Goal: Transaction & Acquisition: Purchase product/service

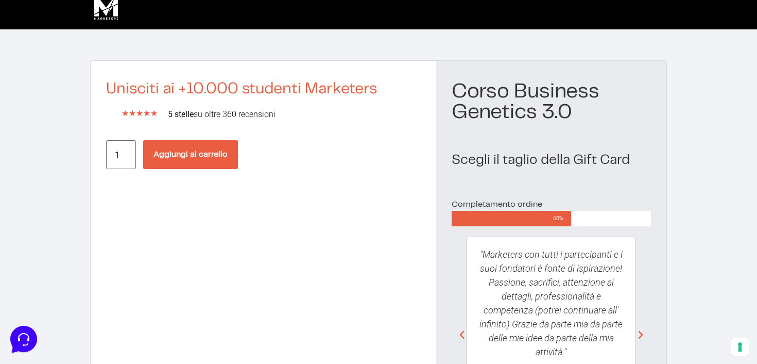
scroll to position [9, 0]
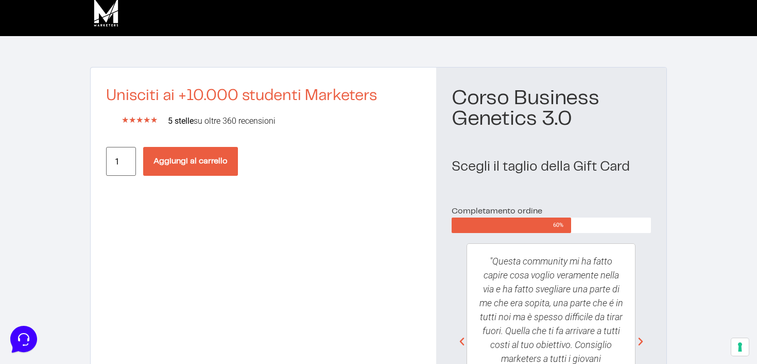
click at [194, 162] on button "Aggiungi al carrello" at bounding box center [190, 161] width 95 height 29
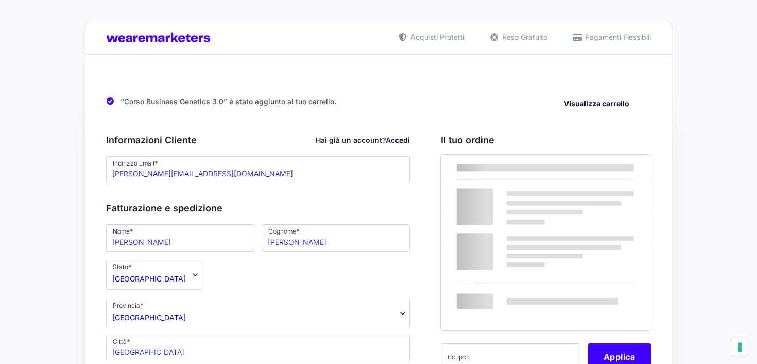
select select "MI"
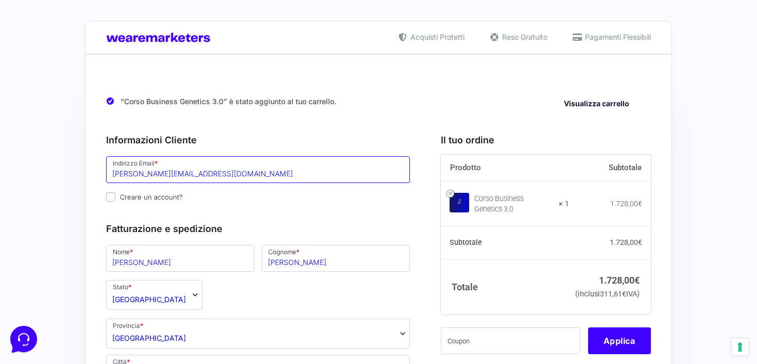
click at [196, 173] on input "marco@beboost.it" at bounding box center [258, 169] width 304 height 27
click at [281, 197] on p "Creare un account?" at bounding box center [258, 197] width 311 height 15
click at [112, 197] on input "Creare un account?" at bounding box center [110, 196] width 9 height 9
checkbox input "true"
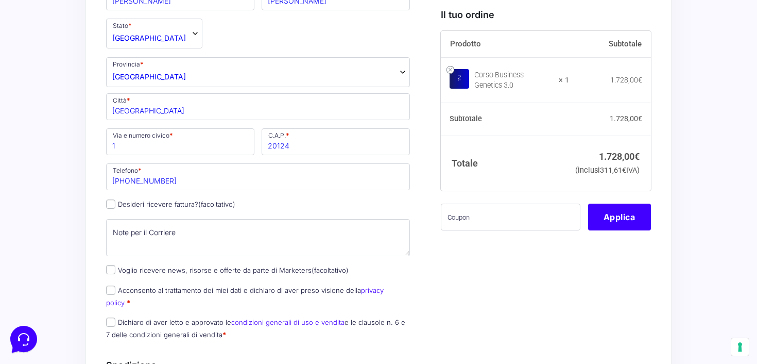
scroll to position [280, 0]
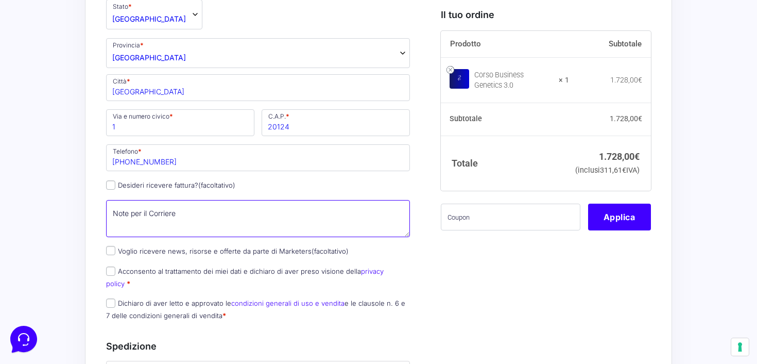
click at [242, 215] on textarea "Note per il Corriere (facoltativo)" at bounding box center [258, 218] width 304 height 37
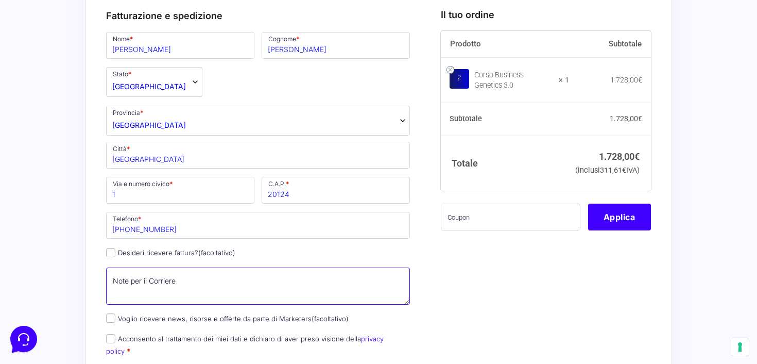
scroll to position [210, 0]
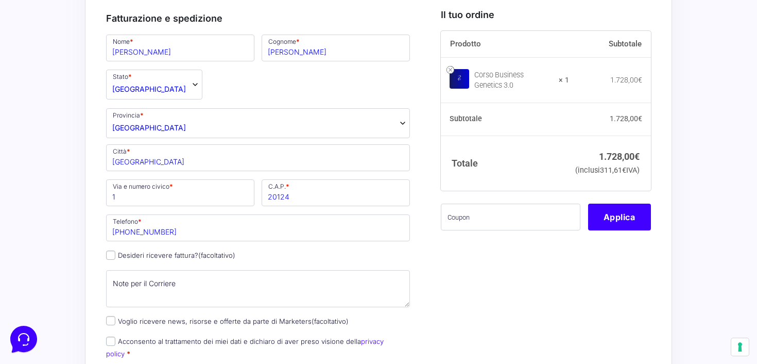
click at [142, 131] on span "Milano" at bounding box center [258, 123] width 304 height 30
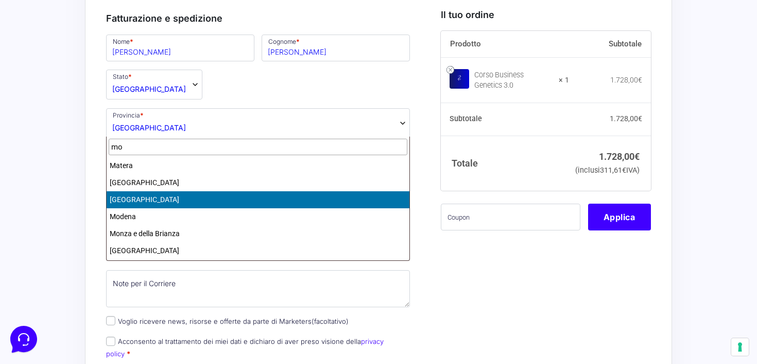
scroll to position [0, 0]
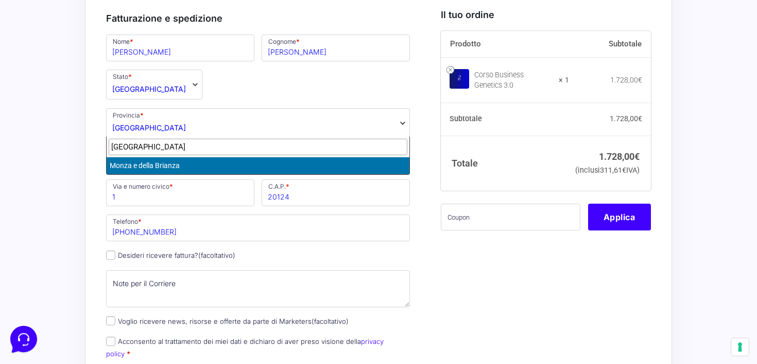
type input "monza"
select select "MB"
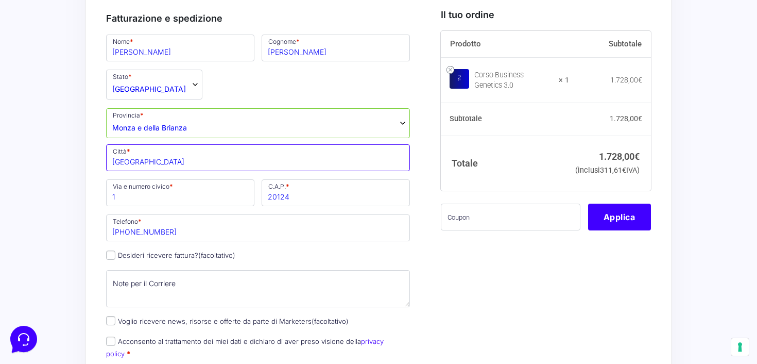
click at [165, 158] on input "Milano" at bounding box center [258, 157] width 304 height 27
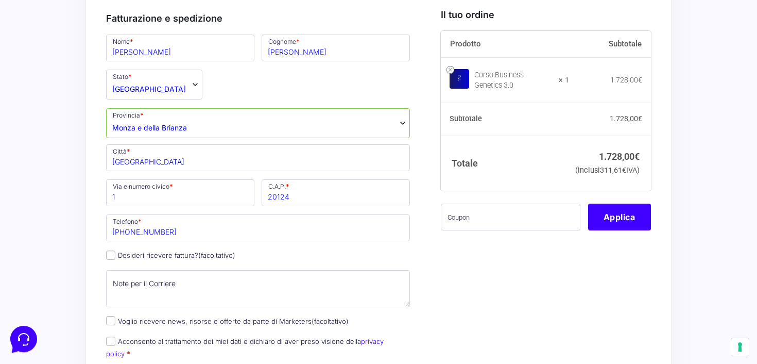
click at [182, 131] on span "Monza e della Brianza" at bounding box center [149, 127] width 75 height 11
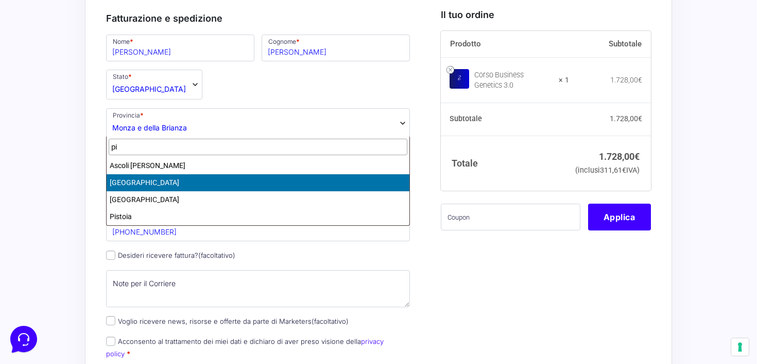
type input "p"
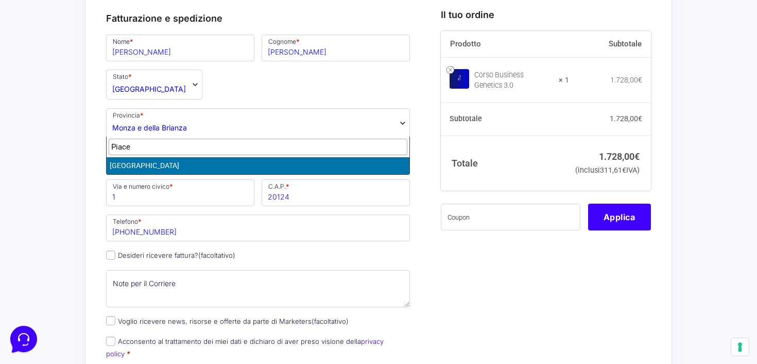
type input "Piace"
select select "PC"
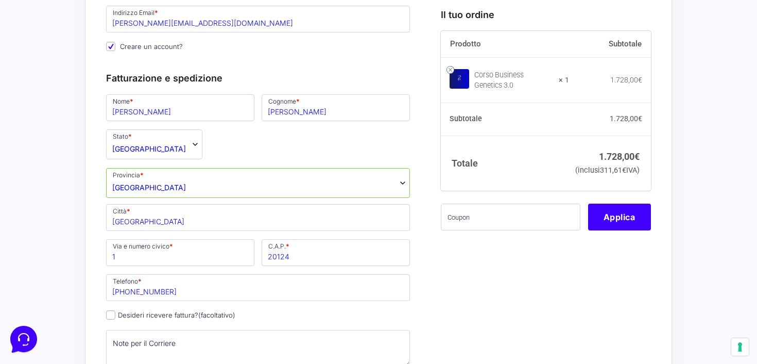
scroll to position [150, 0]
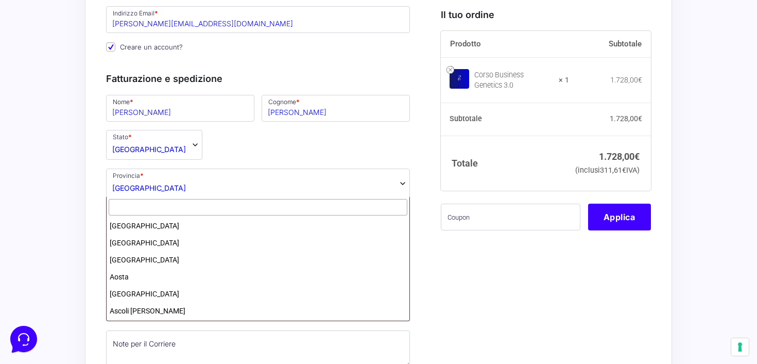
click at [221, 187] on span "Piacenza" at bounding box center [258, 184] width 304 height 30
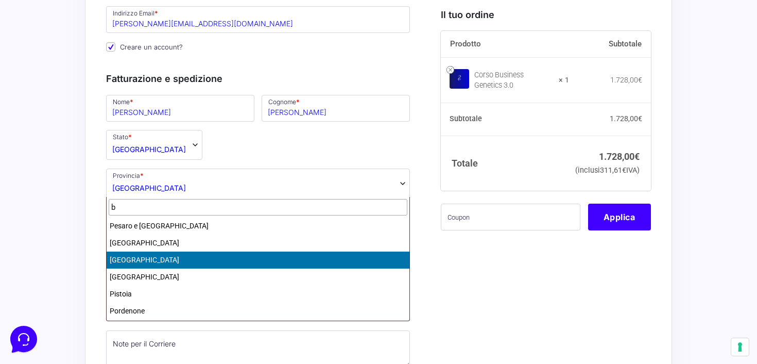
scroll to position [0, 0]
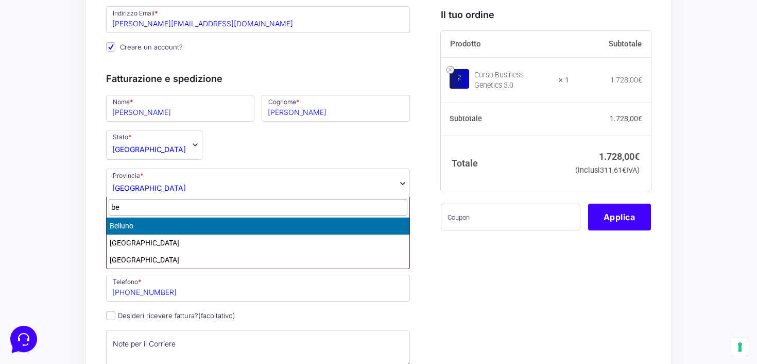
type input "b"
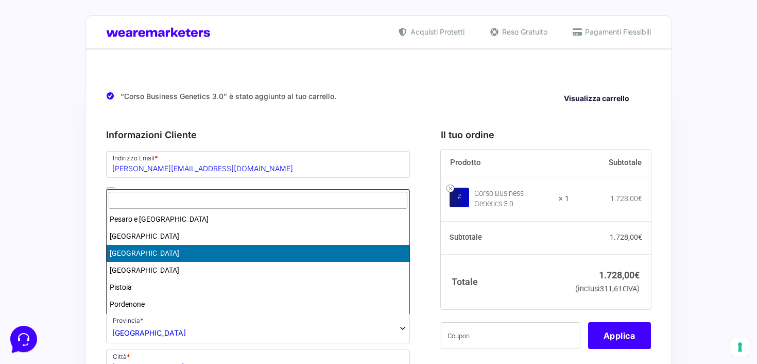
scroll to position [3, 0]
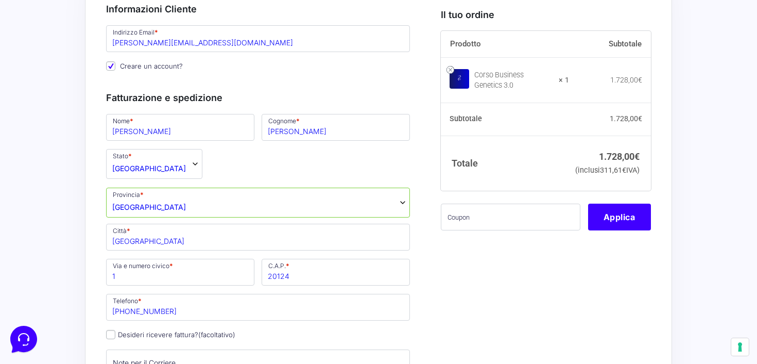
scroll to position [172, 0]
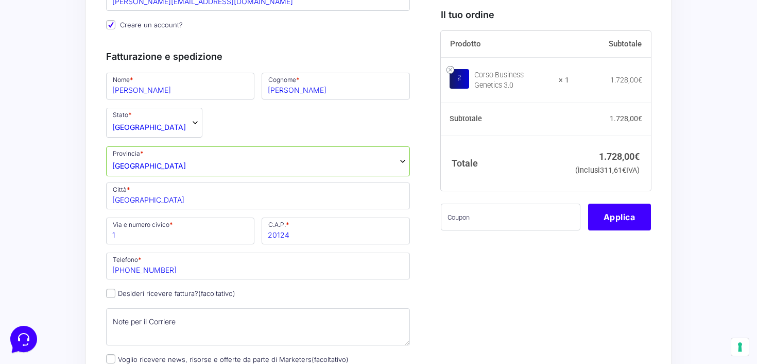
click at [169, 165] on span "Piacenza" at bounding box center [258, 161] width 304 height 30
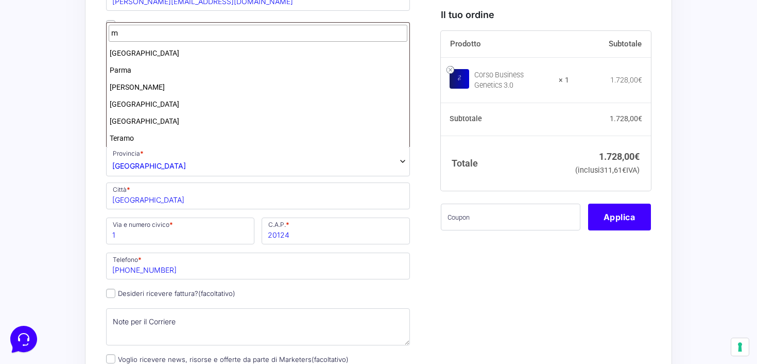
scroll to position [0, 0]
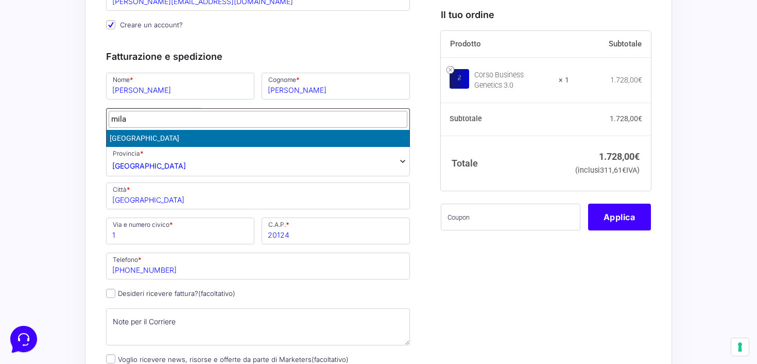
type input "mila"
select select "MI"
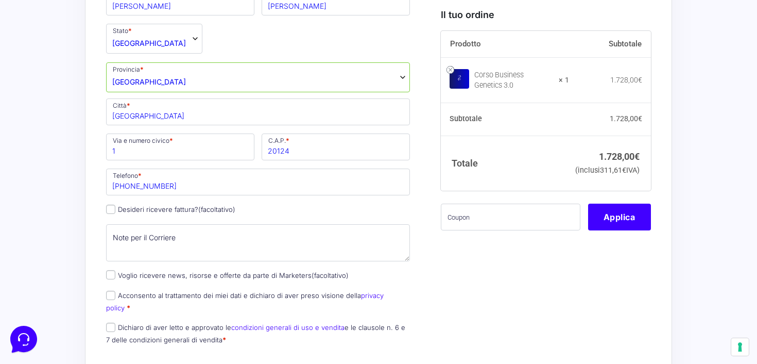
scroll to position [260, 0]
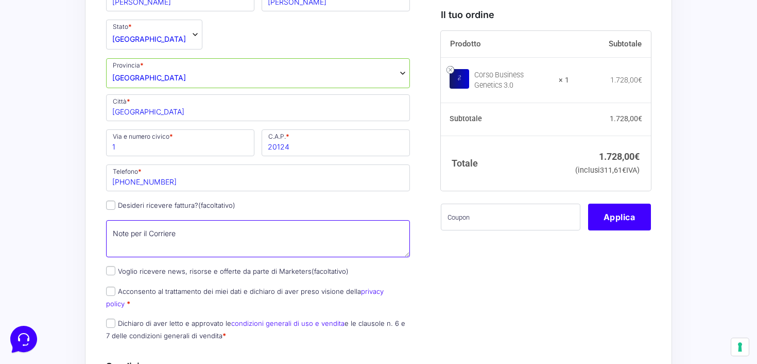
click at [167, 229] on textarea "Note per il Corriere (facoltativo)" at bounding box center [258, 238] width 304 height 37
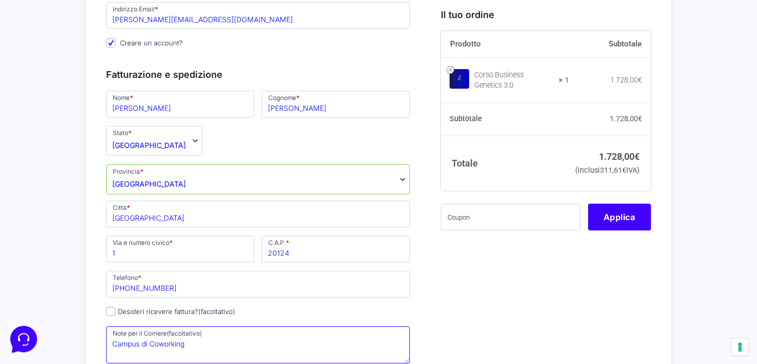
type textarea "Campus di Coworking"
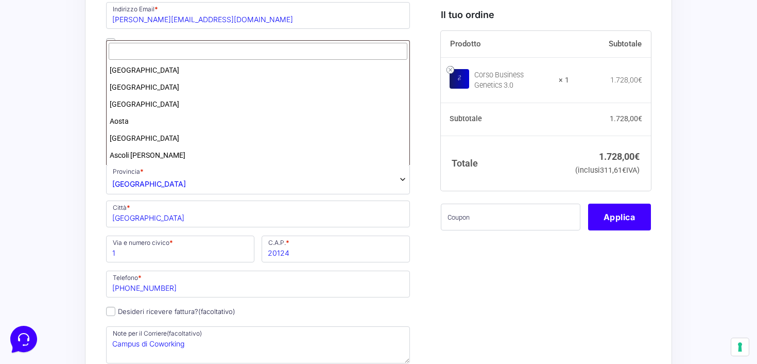
click at [159, 185] on span "Milano" at bounding box center [258, 179] width 304 height 30
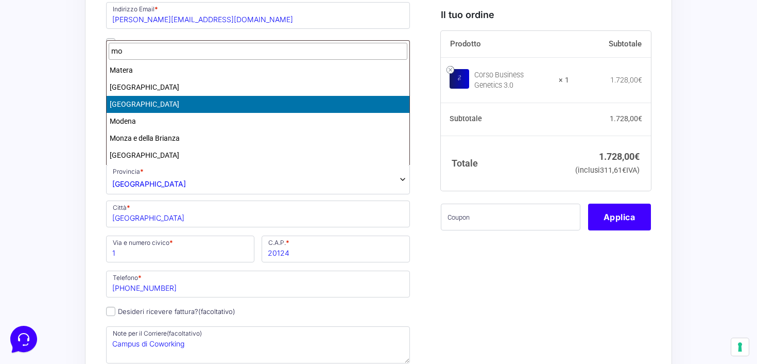
scroll to position [0, 0]
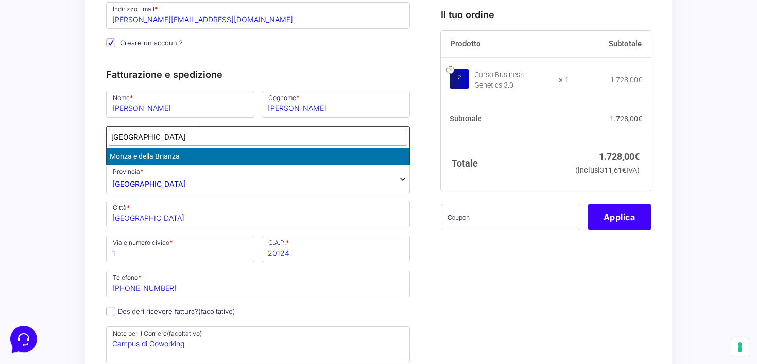
type input "monza"
select select "MB"
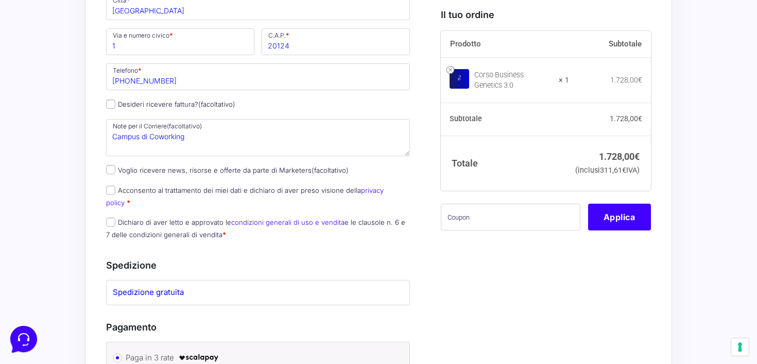
scroll to position [363, 0]
click at [112, 190] on input "Acconsento al trattamento dei miei dati e dichiaro di aver preso visione della …" at bounding box center [110, 188] width 9 height 9
checkbox input "true"
click at [112, 216] on input "Dichiaro di aver letto e approvato le condizioni generali di uso e vendita e le…" at bounding box center [110, 220] width 9 height 9
checkbox input "true"
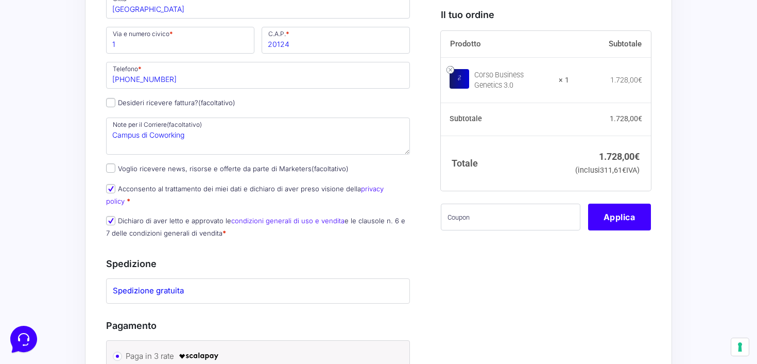
click at [170, 285] on label "Spedizione gratuita" at bounding box center [258, 291] width 291 height 12
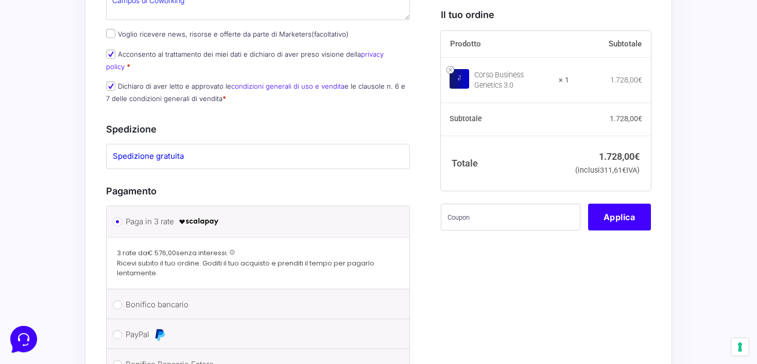
scroll to position [579, 0]
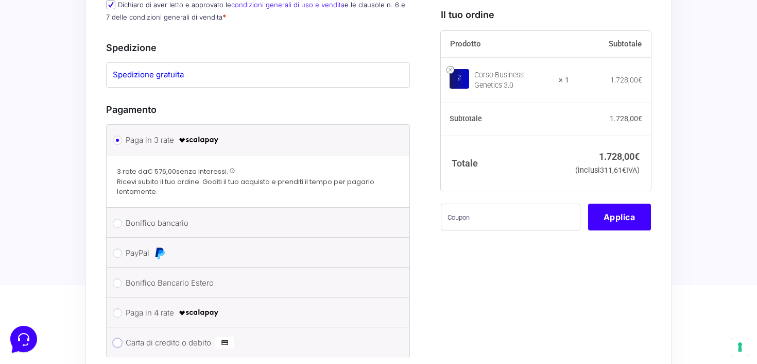
click at [122, 338] on input "Carta di credito o debito" at bounding box center [117, 342] width 9 height 9
radio input "true"
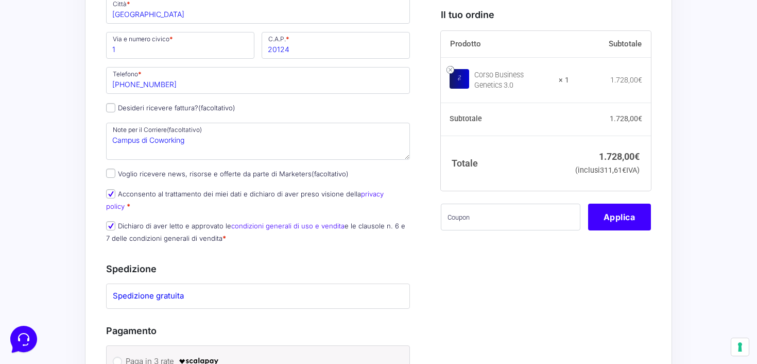
scroll to position [357, 0]
click at [509, 223] on input "text" at bounding box center [511, 217] width 140 height 27
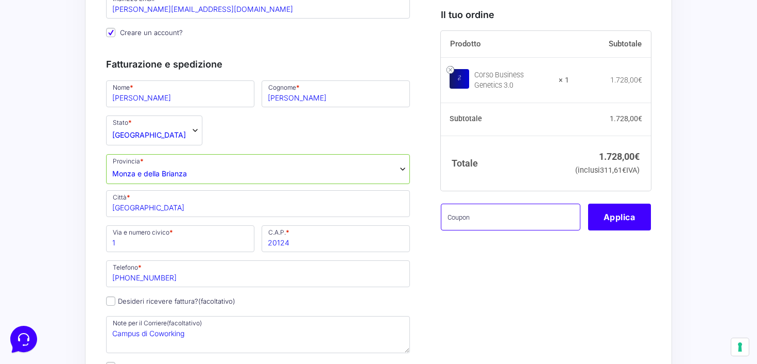
scroll to position [166, 0]
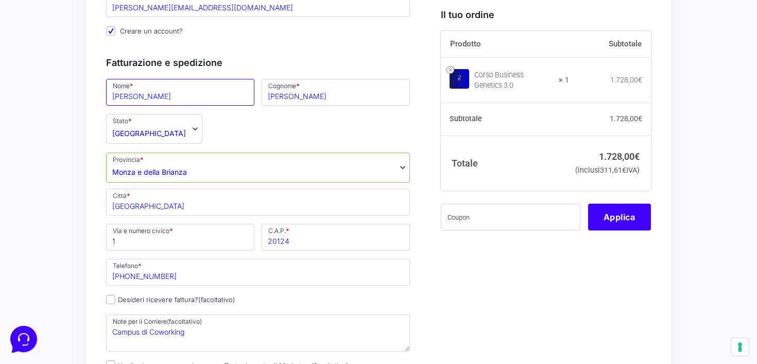
click at [199, 95] on input "Marco" at bounding box center [180, 92] width 148 height 27
click at [366, 125] on div "Nome * Marco Cognome * Di Pilla Stato * Seleziona un paese / una regione… Afgha…" at bounding box center [258, 259] width 311 height 365
click at [213, 168] on span "Monza e della Brianza" at bounding box center [258, 168] width 304 height 30
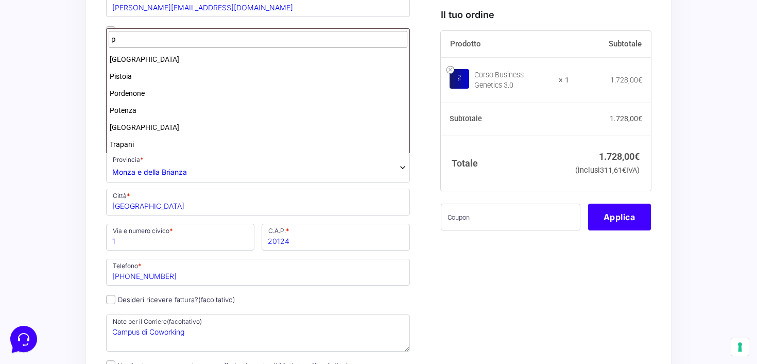
scroll to position [0, 0]
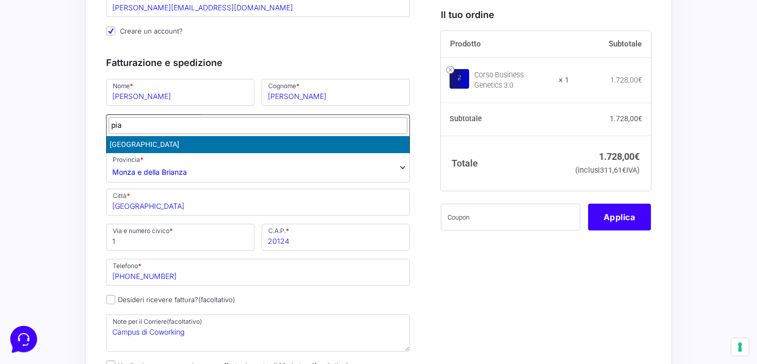
type input "pia"
type input "piacen"
select select "PC"
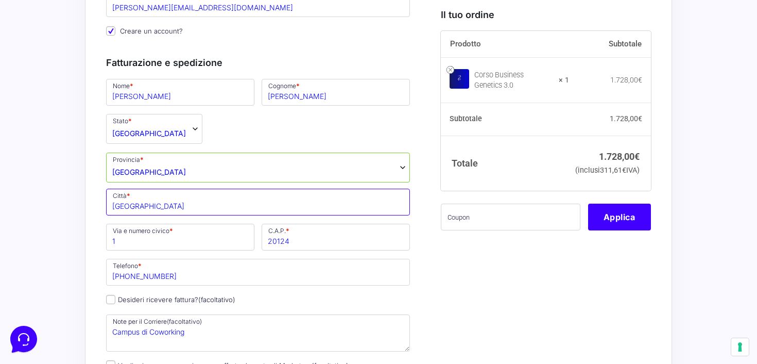
click at [145, 204] on input "Milano" at bounding box center [258, 202] width 304 height 27
type input "M"
type input "Pianceza"
click at [141, 209] on input "Pianceza" at bounding box center [258, 202] width 304 height 27
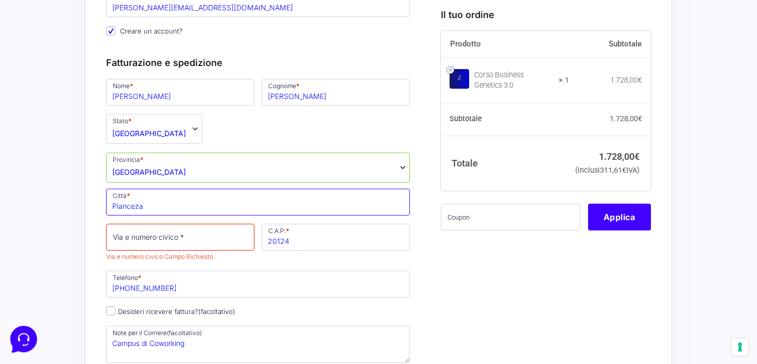
click at [141, 209] on input "Pianceza" at bounding box center [258, 202] width 304 height 27
type input "Piacenza"
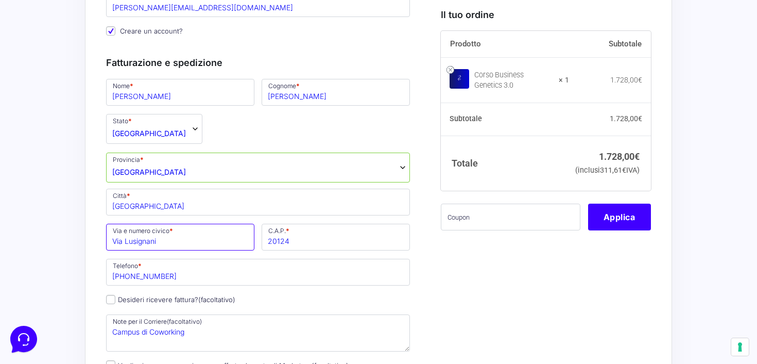
click at [181, 241] on input "Via Lusignani" at bounding box center [180, 237] width 148 height 27
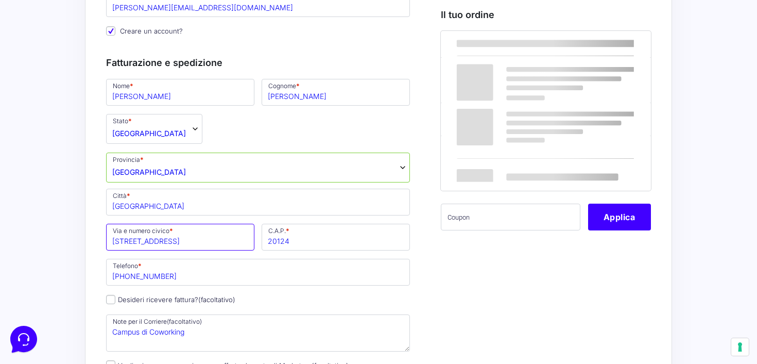
type input "Via Lusignani 21"
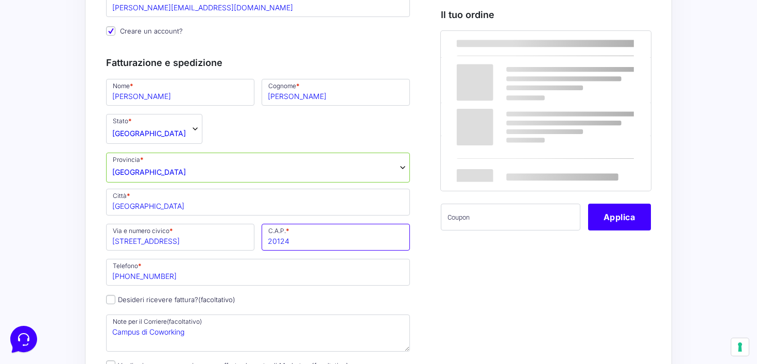
click at [308, 248] on input "20124" at bounding box center [336, 237] width 148 height 27
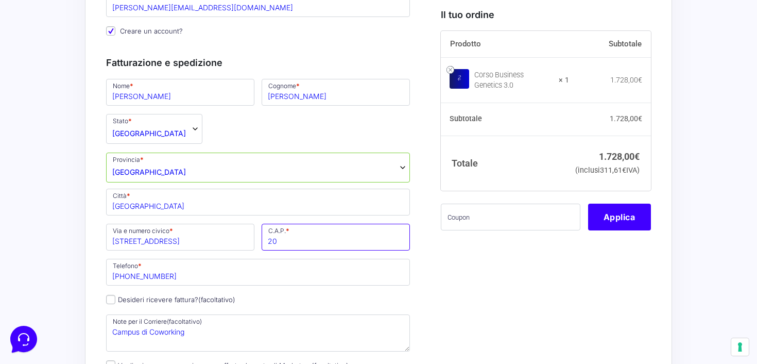
type input "2"
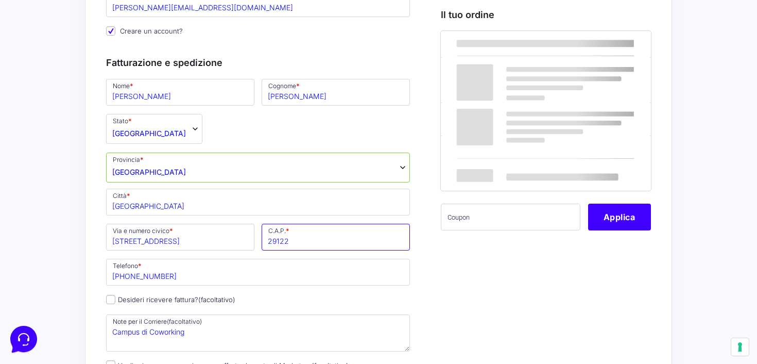
type input "29122"
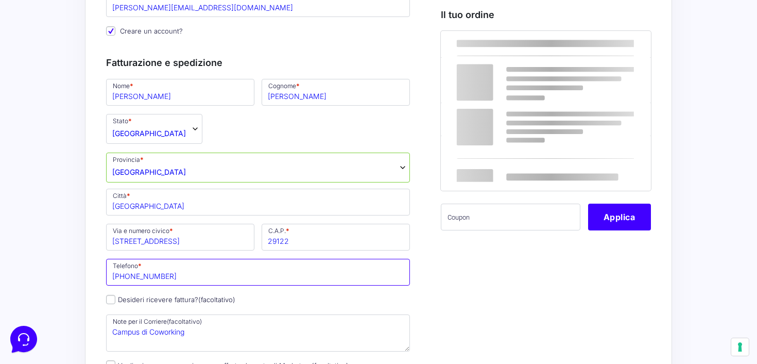
click at [192, 273] on input "+393341504340" at bounding box center [258, 272] width 304 height 27
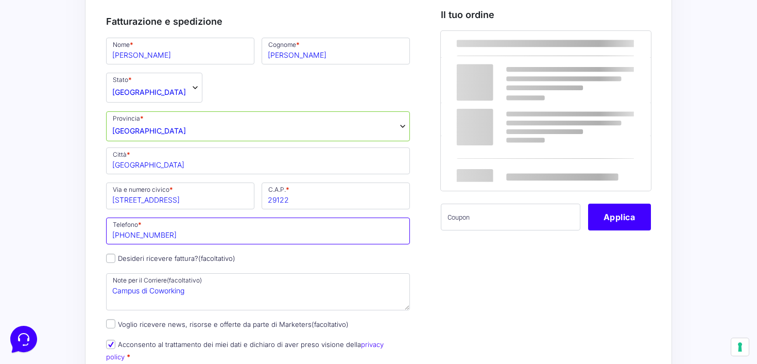
scroll to position [209, 0]
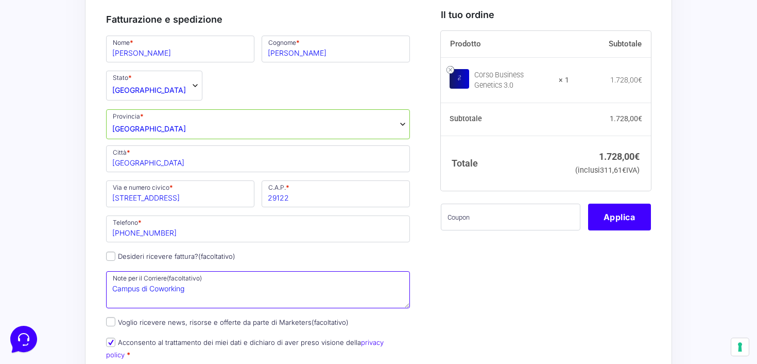
click at [193, 289] on textarea "Campus di Coworking" at bounding box center [258, 289] width 304 height 37
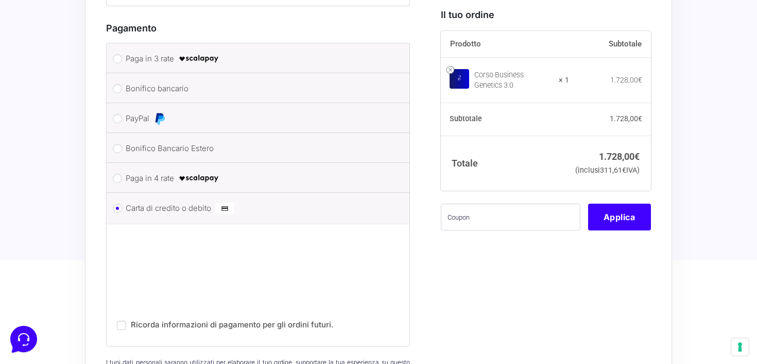
scroll to position [691, 0]
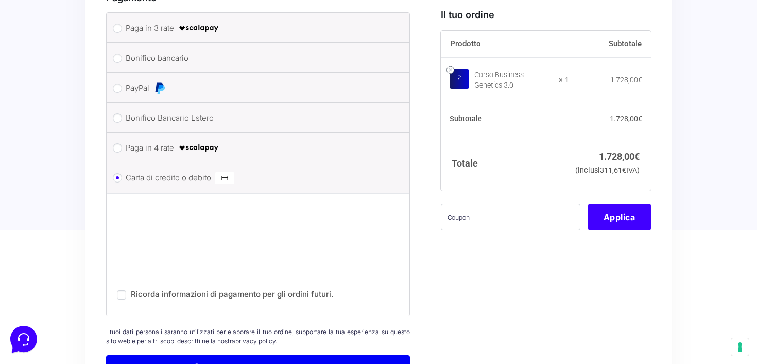
type textarea "Citofono Pizzagalli Elisabetta"
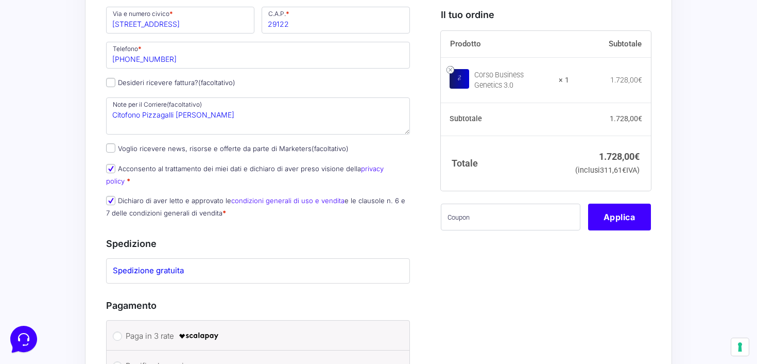
scroll to position [352, 0]
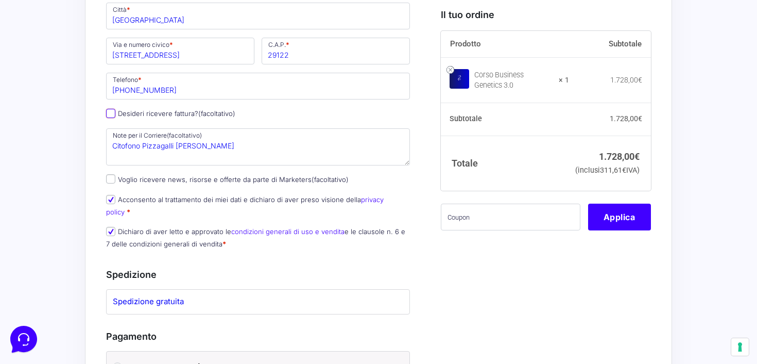
click at [113, 117] on input "Desideri ricevere fattura? (facoltativo)" at bounding box center [110, 113] width 9 height 9
checkbox input "true"
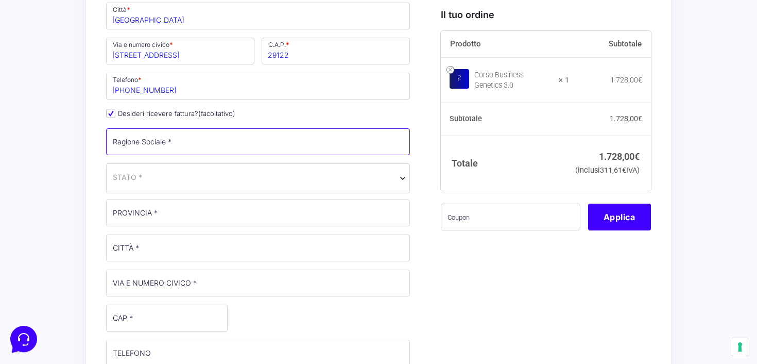
click at [178, 145] on input "Ragione Sociale *" at bounding box center [258, 141] width 304 height 27
type input "Be-Boost srl SB"
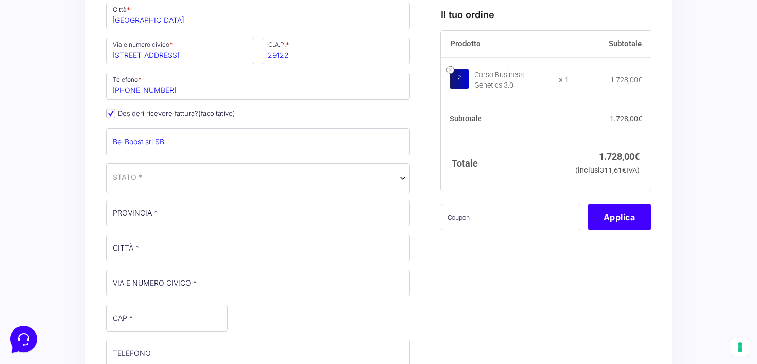
select select "MI"
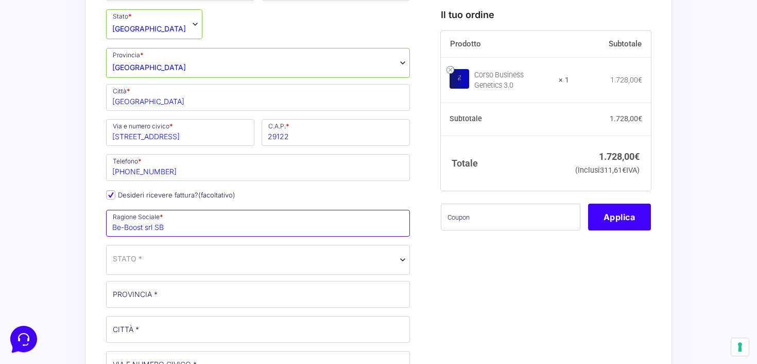
scroll to position [274, 0]
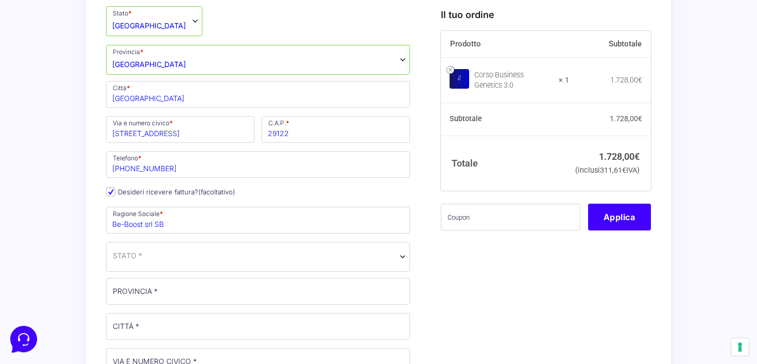
click at [178, 256] on span "STATO *" at bounding box center [258, 255] width 291 height 11
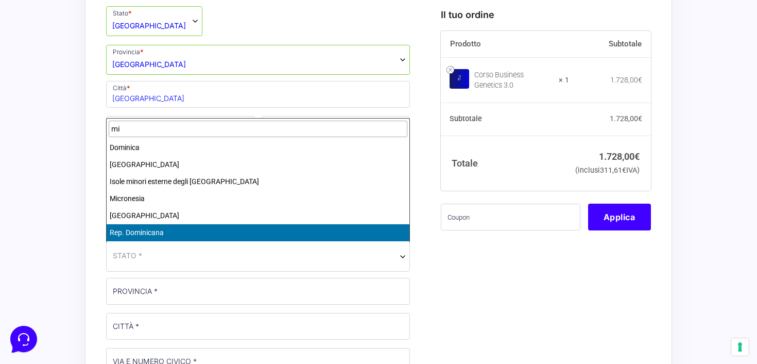
type input "m"
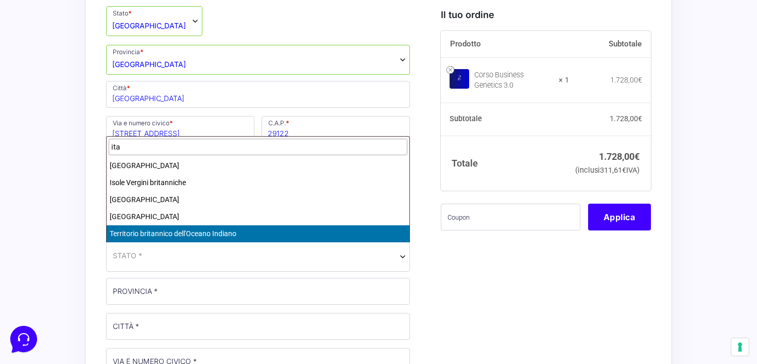
type input "ita"
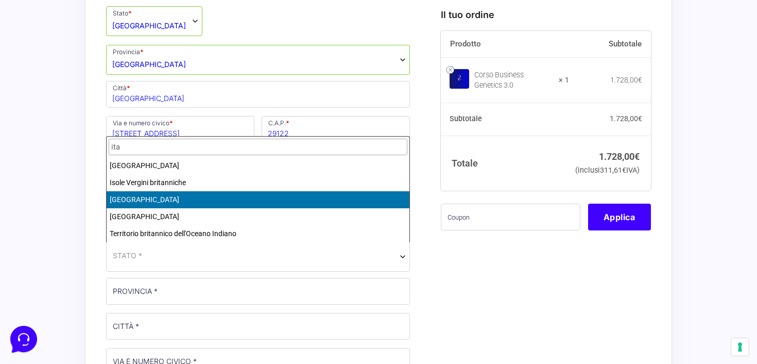
select select "IT"
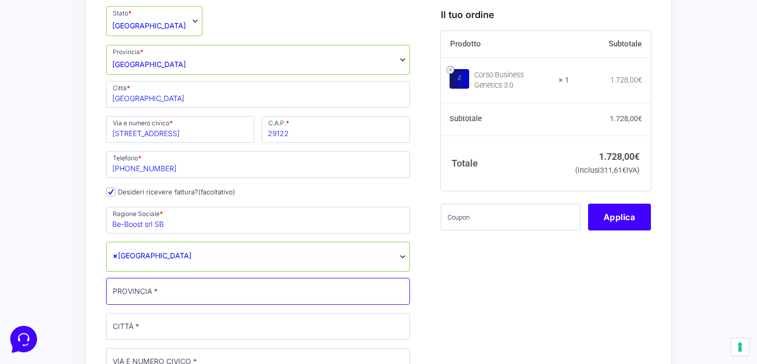
click at [170, 294] on input "PROVINCIA *" at bounding box center [258, 291] width 304 height 27
type input "Monza e della Brianza"
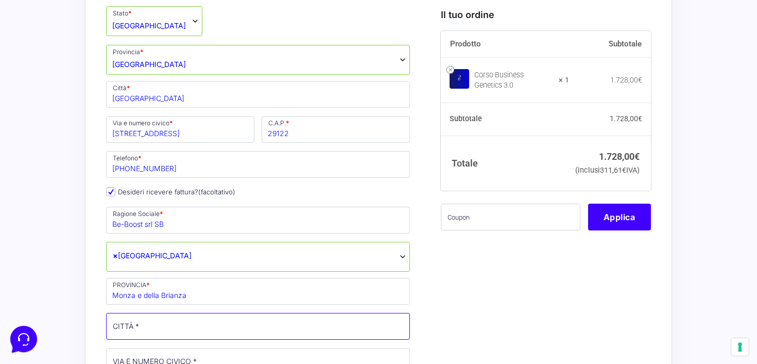
type input "Bellusco"
type input "Via Resegone 2"
type input "20882"
type input "+393341504340"
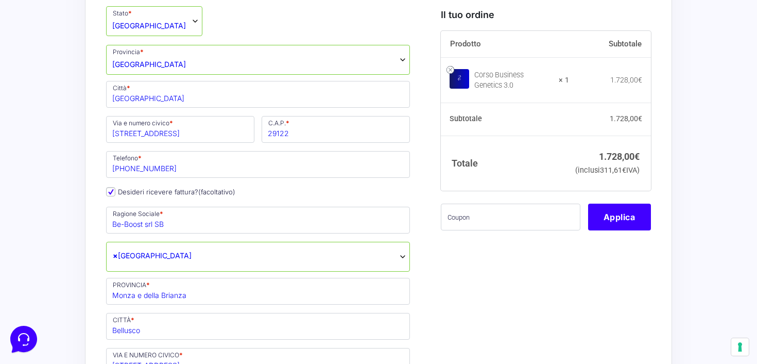
click at [159, 310] on div "Nome * Marco Cognome * Di Pilla Stato * Seleziona un paese / una regione… Afgha…" at bounding box center [258, 328] width 311 height 717
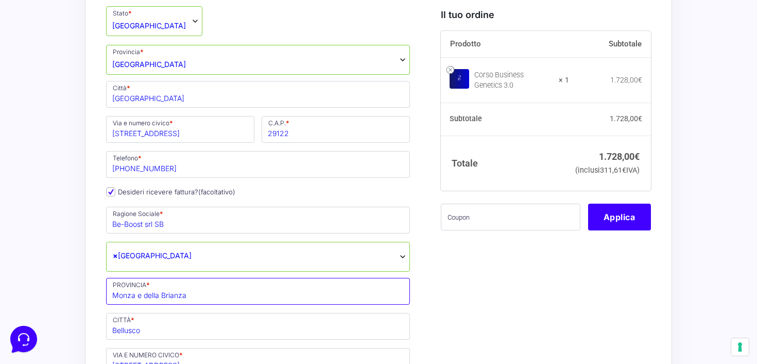
click at [160, 299] on input "Monza e della Brianza" at bounding box center [258, 291] width 304 height 27
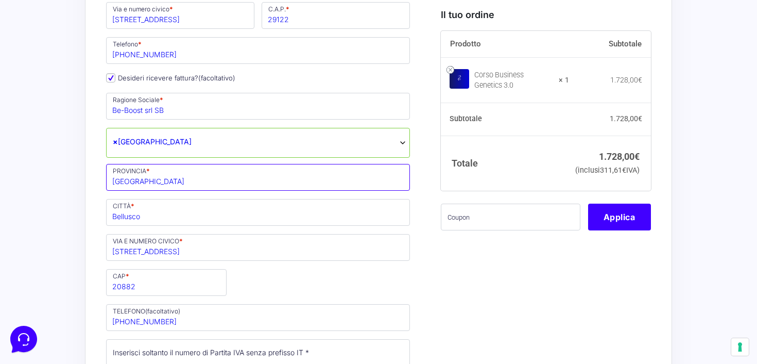
scroll to position [389, 0]
type input "Milano"
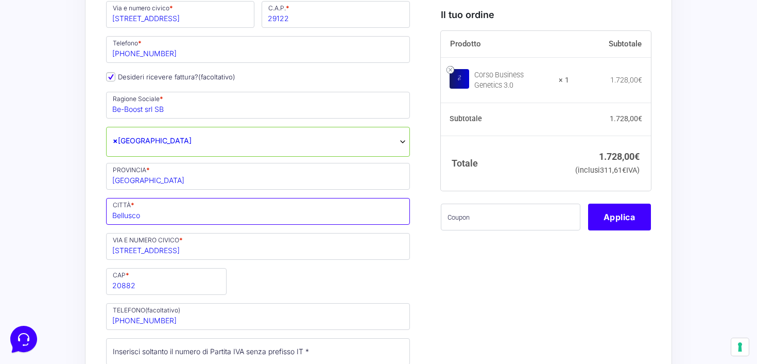
click at [150, 213] on input "Bellusco" at bounding box center [258, 211] width 304 height 27
type input "Milano"
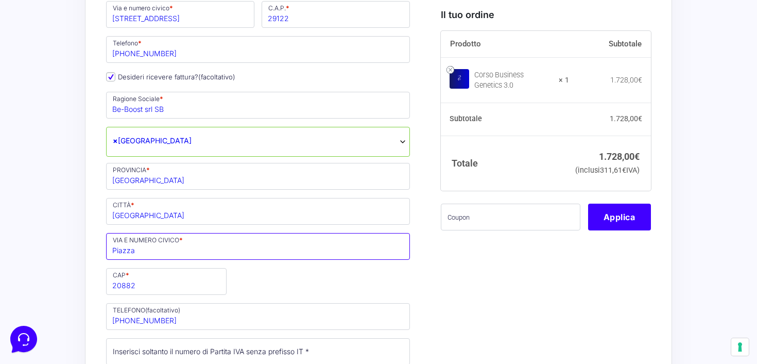
type input "Piazza Città di Lombardia 1"
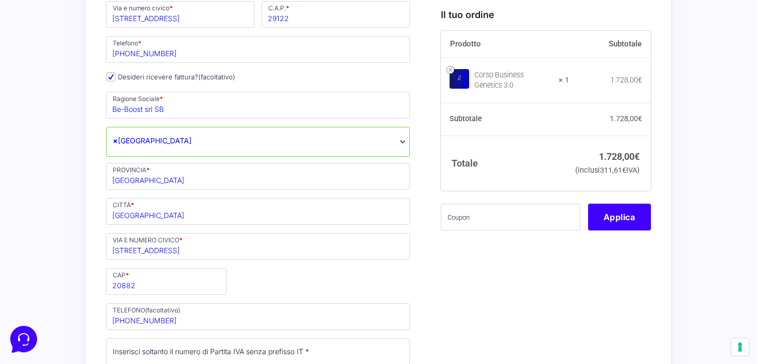
type input "marco@beboost.it"
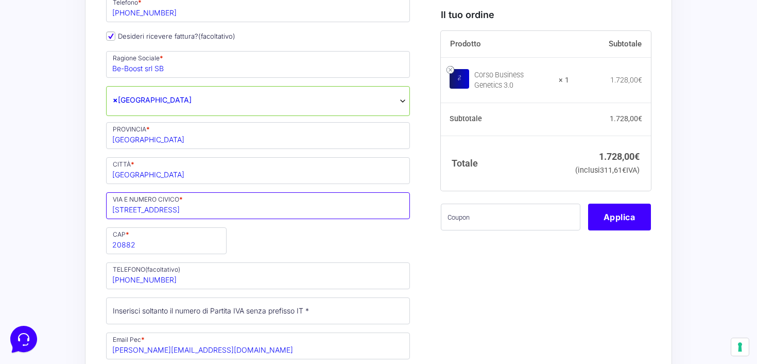
scroll to position [449, 0]
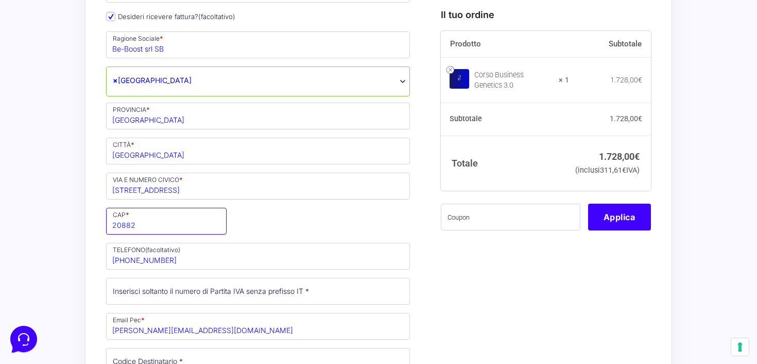
click at [135, 226] on input "20882" at bounding box center [166, 221] width 121 height 27
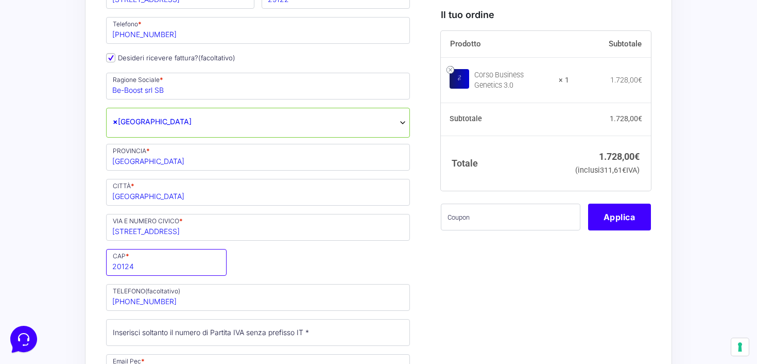
scroll to position [387, 0]
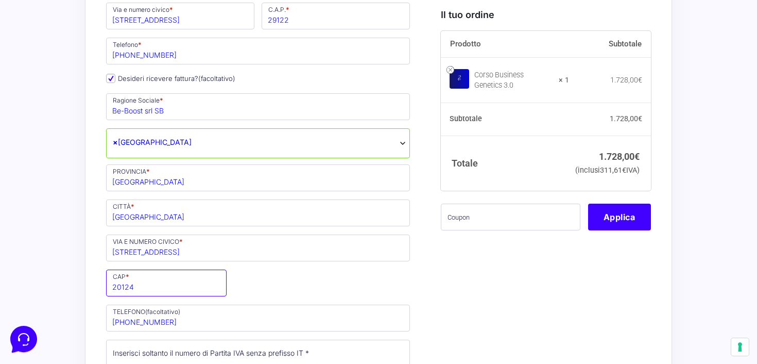
type input "20124"
click at [251, 267] on div "Nome * Marco Cognome * Di Pilla Stato * Seleziona un paese / una regione… Afgha…" at bounding box center [258, 214] width 311 height 717
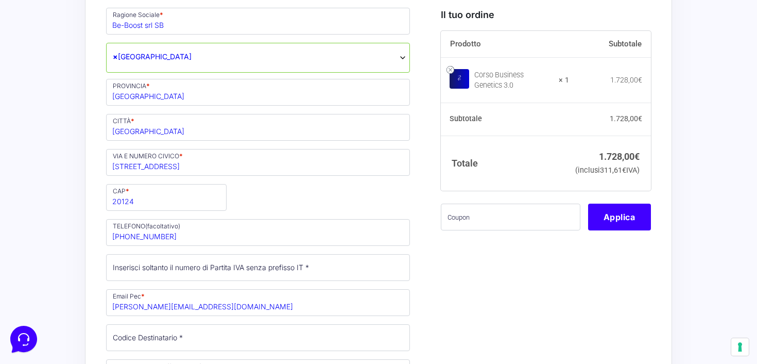
scroll to position [506, 0]
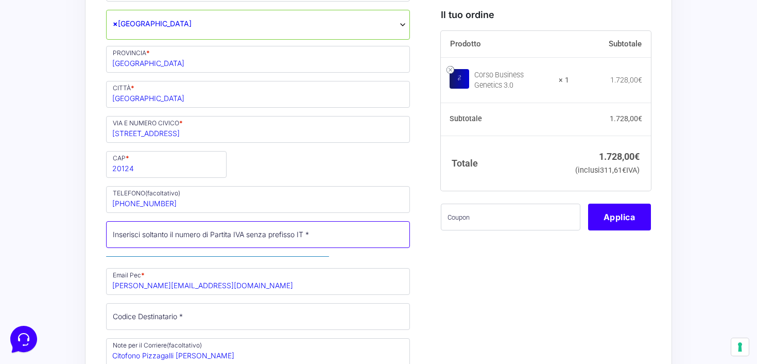
click at [248, 231] on input "Partita Iva *" at bounding box center [258, 234] width 304 height 27
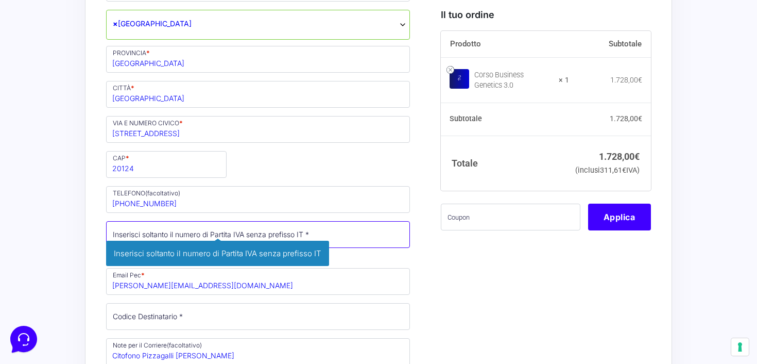
click at [240, 236] on input "Partita Iva *" at bounding box center [258, 234] width 304 height 27
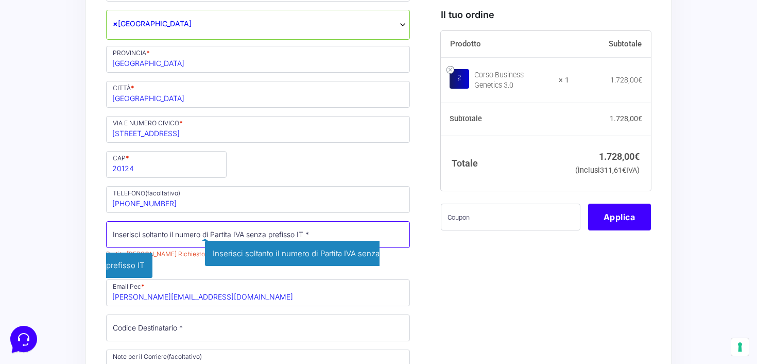
paste input "IT124554909"
click at [117, 238] on input "IT124554909" at bounding box center [258, 234] width 304 height 27
type input "124554909"
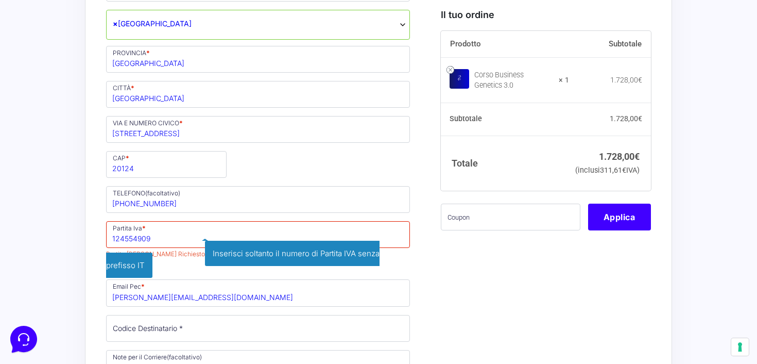
click at [332, 313] on p "Codice Destinatario * Inserisci il tuo codice destinatario per la fatturazione …" at bounding box center [258, 328] width 311 height 30
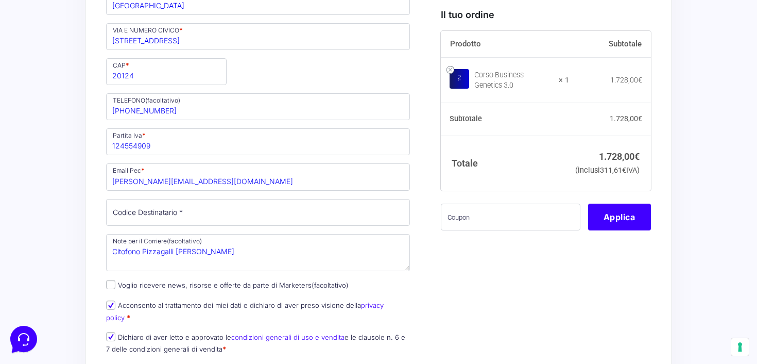
scroll to position [601, 0]
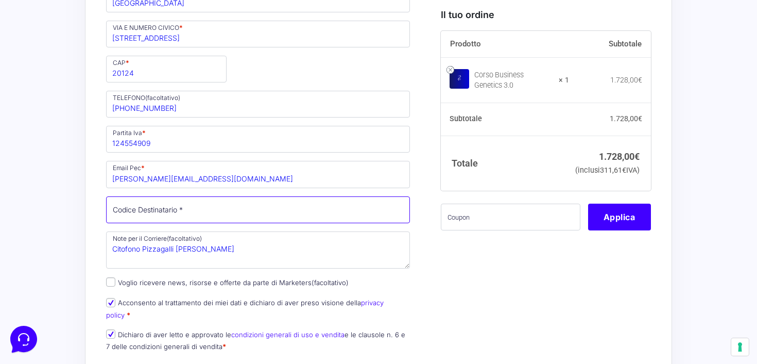
click at [253, 212] on input "Codice Destinatario *" at bounding box center [258, 209] width 304 height 27
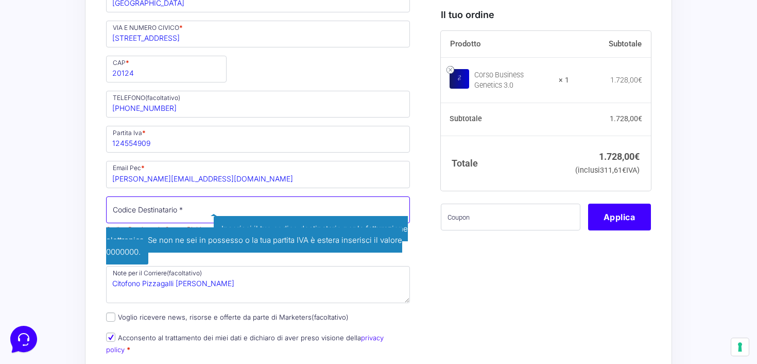
click at [181, 206] on input "Codice Destinatario *" at bounding box center [258, 209] width 304 height 27
paste input "JI3TXCE"
click at [106, 221] on input "JI3TXCE" at bounding box center [258, 209] width 304 height 27
type input "JI3TXCE"
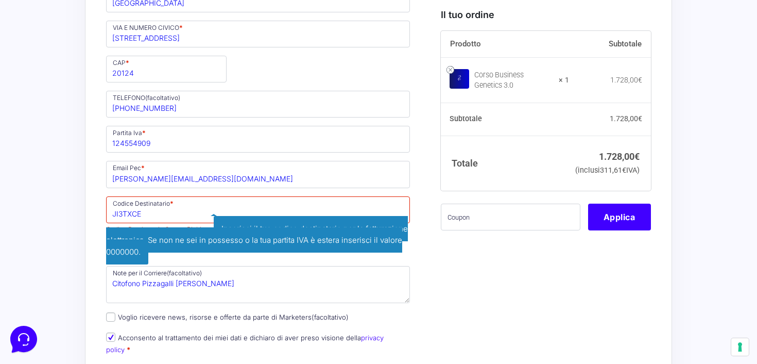
click at [95, 221] on div "“Corso Business Genetics 3.0” è stato aggiunto al tuo carrello. Visualizza carr…" at bounding box center [378, 167] width 587 height 1429
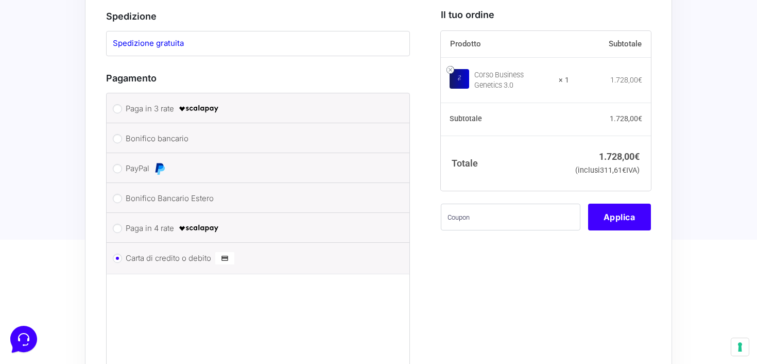
scroll to position [980, 0]
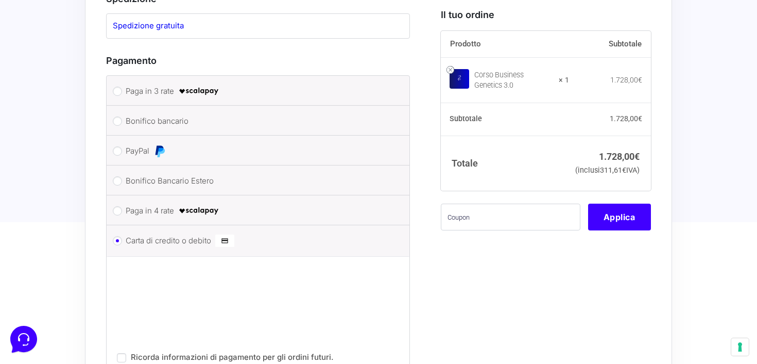
click at [377, 344] on p "Ricorda informazioni di pagamento per gli ordini futuri." at bounding box center [258, 354] width 282 height 20
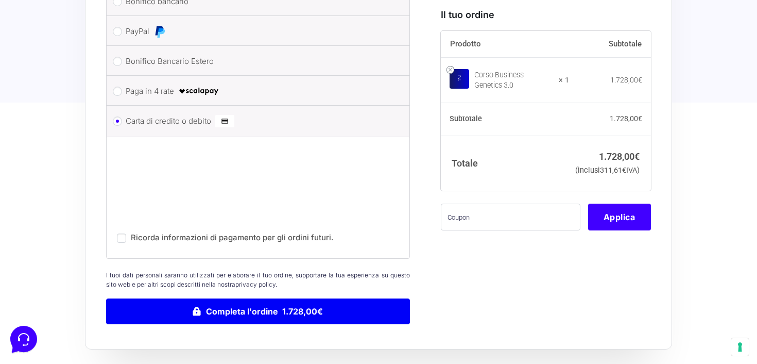
scroll to position [1100, 0]
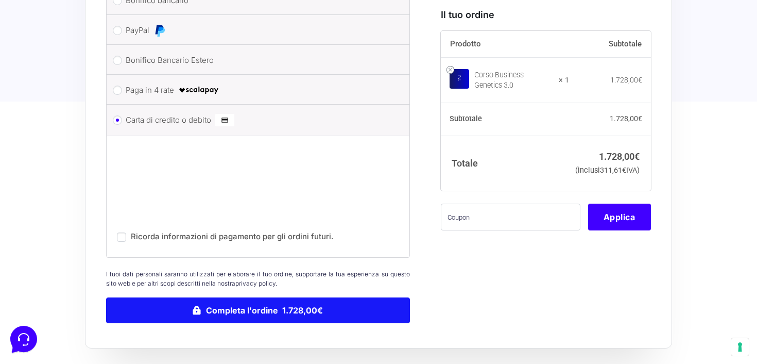
click at [272, 301] on button "Completa l'ordine 1.728,00€" at bounding box center [258, 310] width 304 height 26
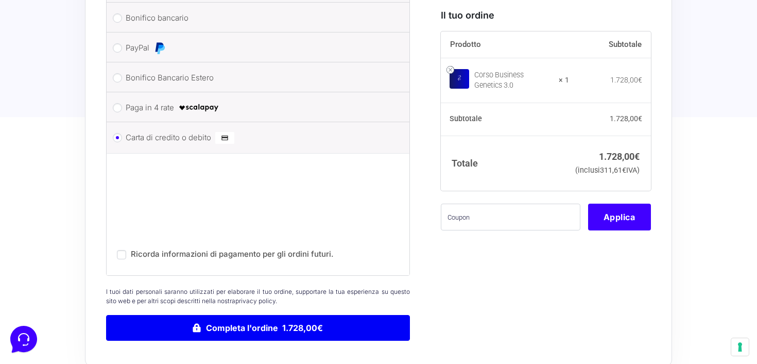
scroll to position [1129, 0]
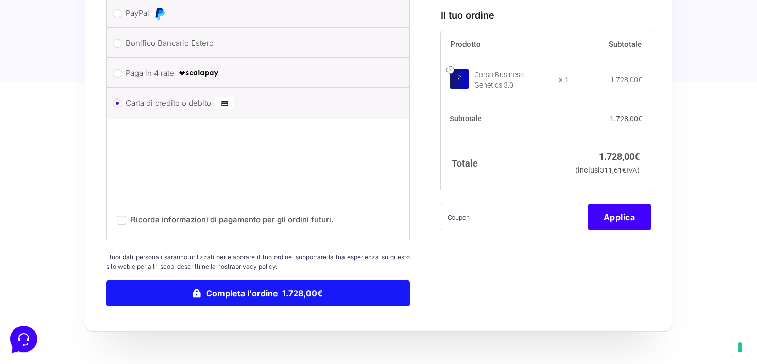
click at [284, 284] on button "Completa l'ordine 1.728,00€" at bounding box center [258, 293] width 304 height 26
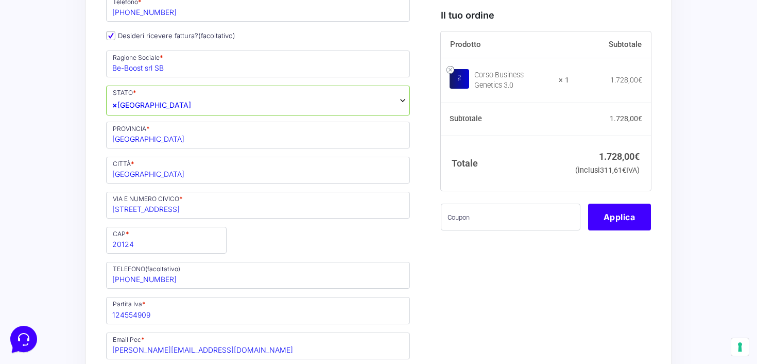
scroll to position [442, 0]
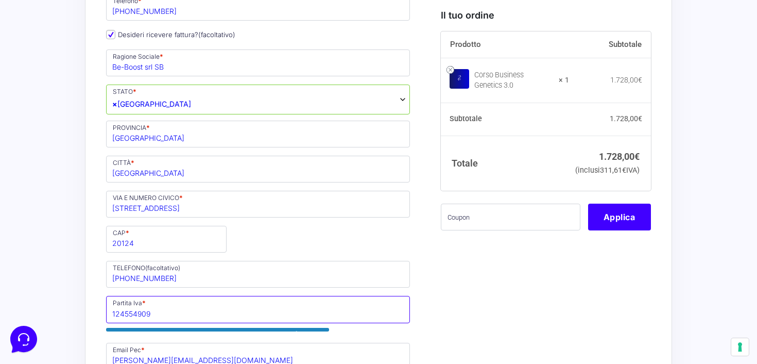
click at [160, 313] on input "124554909" at bounding box center [258, 309] width 304 height 27
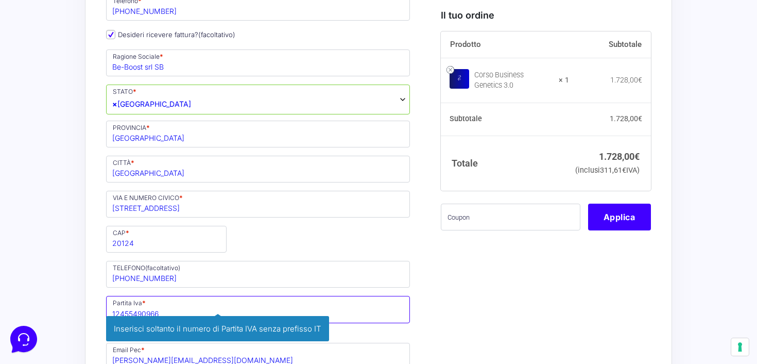
type input "12455490966"
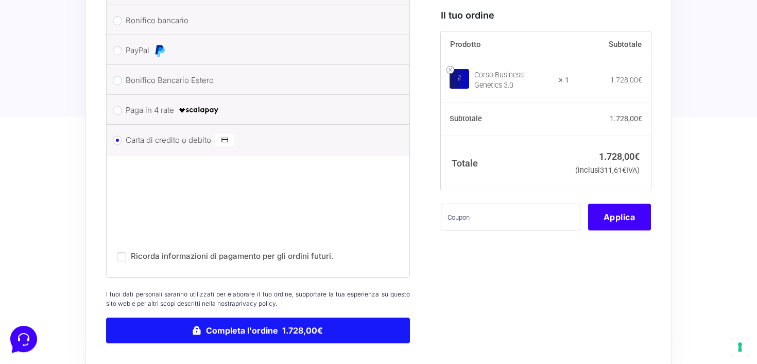
click at [237, 322] on button "Completa l'ordine 1.728,00€" at bounding box center [258, 330] width 304 height 26
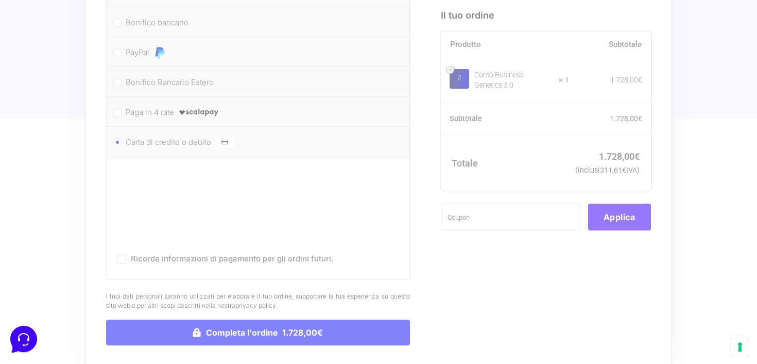
scroll to position [1092, 0]
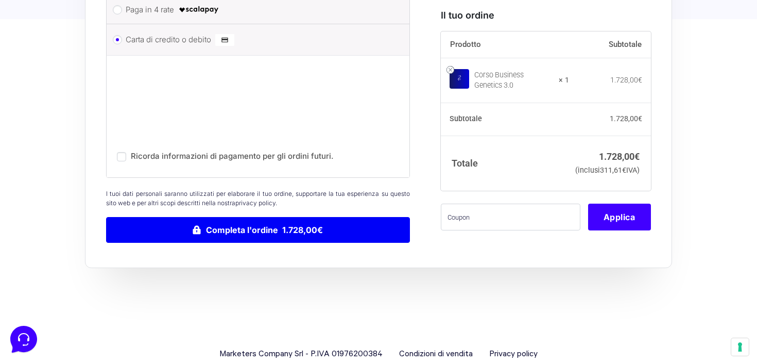
scroll to position [1205, 0]
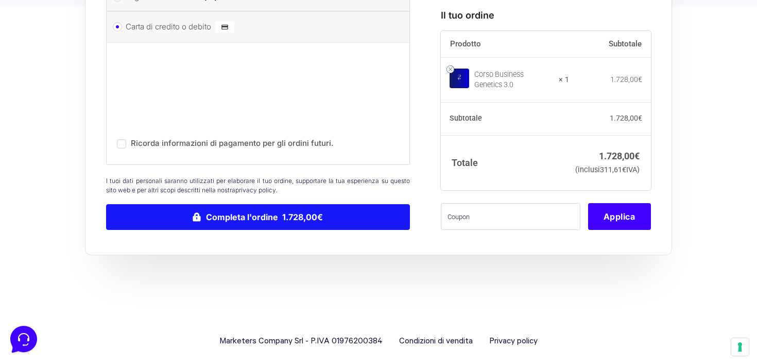
click at [307, 214] on button "Completa l'ordine 1.728,00€" at bounding box center [258, 217] width 304 height 26
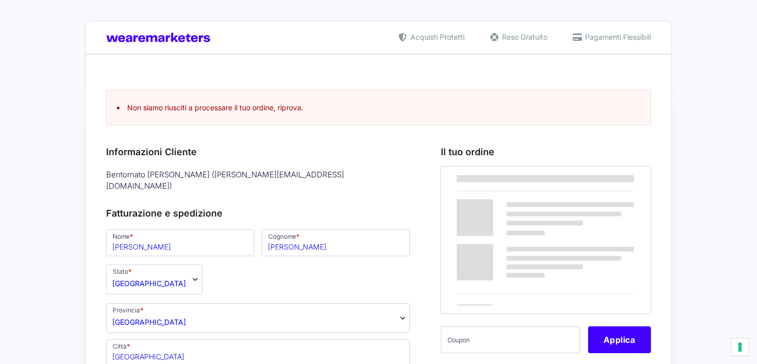
select select "MI"
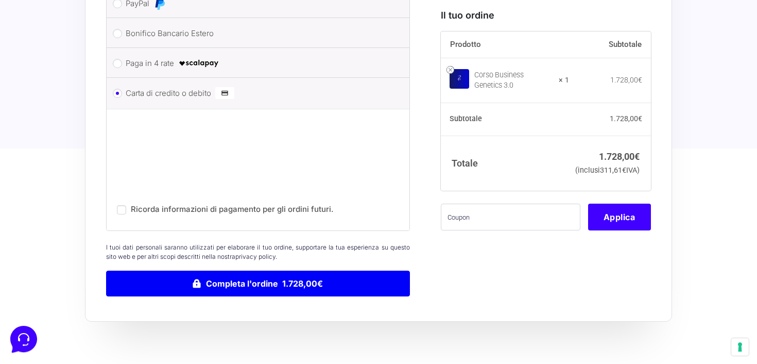
scroll to position [759, 0]
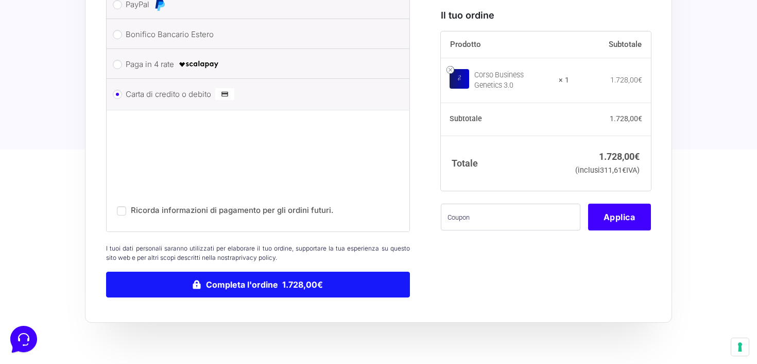
click at [201, 272] on button "Completa l'ordine 1.728,00€" at bounding box center [258, 285] width 304 height 26
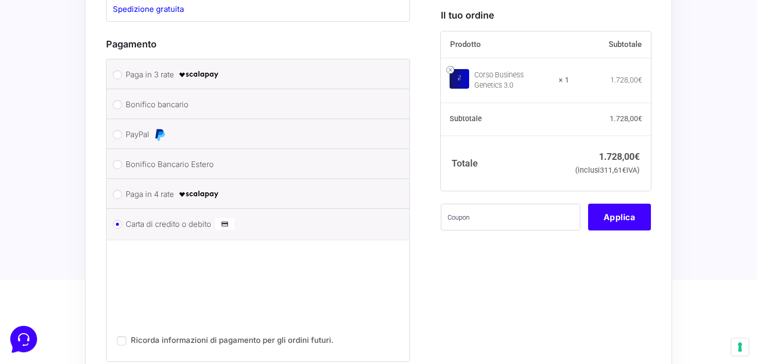
scroll to position [814, 0]
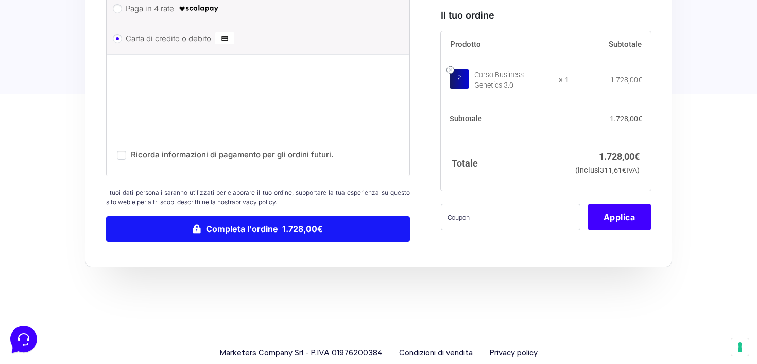
click at [304, 216] on button "Completa l'ordine 1.728,00€" at bounding box center [258, 229] width 304 height 26
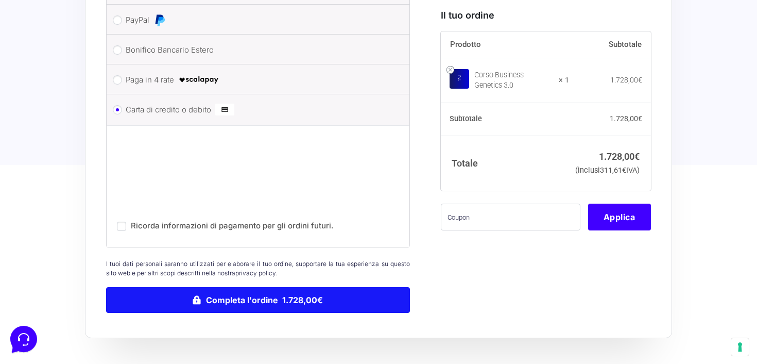
scroll to position [727, 0]
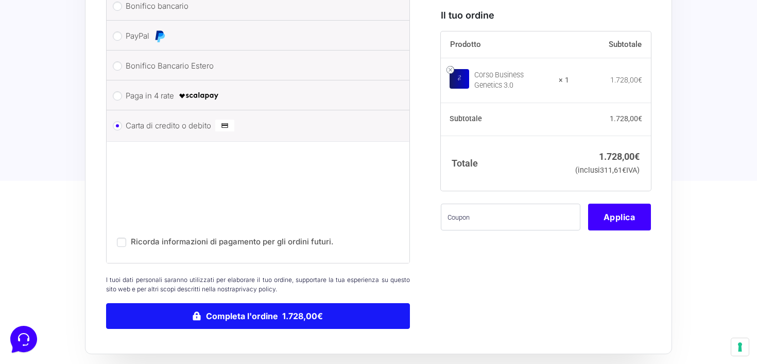
click at [280, 303] on button "Completa l'ordine 1.728,00€" at bounding box center [258, 316] width 304 height 26
